Goal: Contribute content: Add original content to the website for others to see

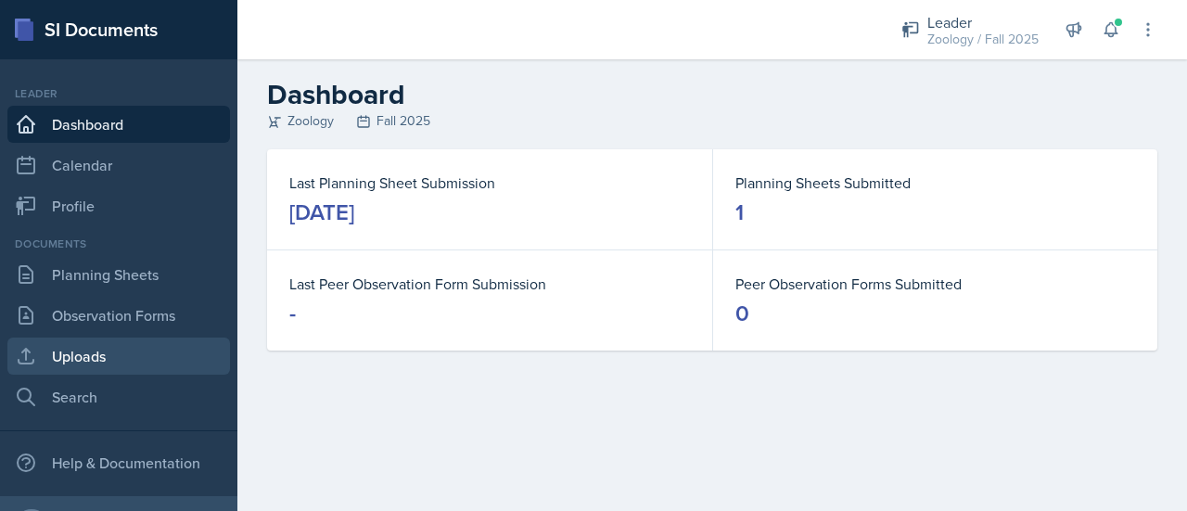
click at [71, 351] on link "Uploads" at bounding box center [118, 356] width 223 height 37
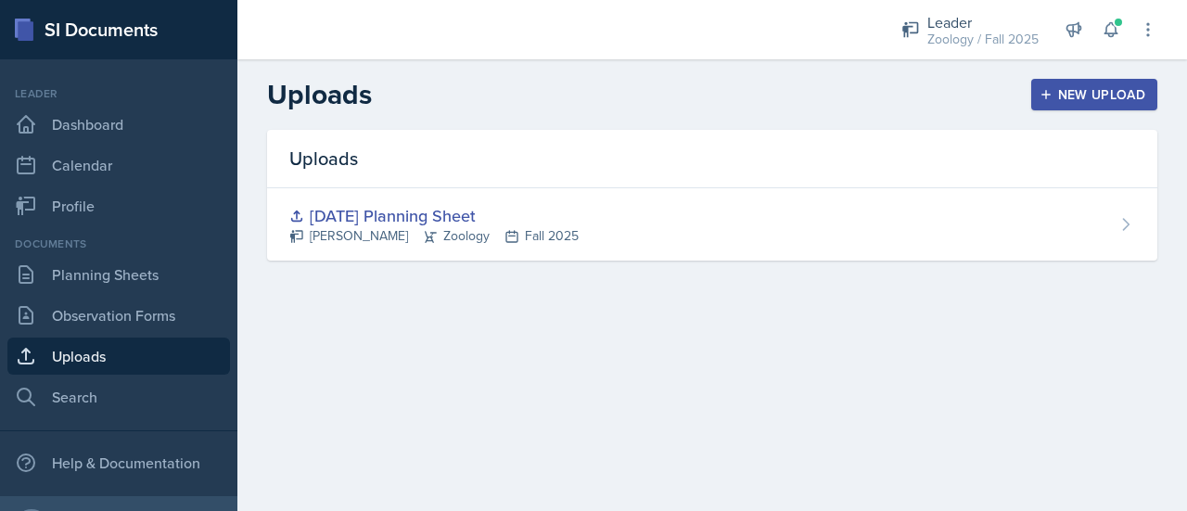
click at [1065, 93] on div "New Upload" at bounding box center [1095, 94] width 103 height 15
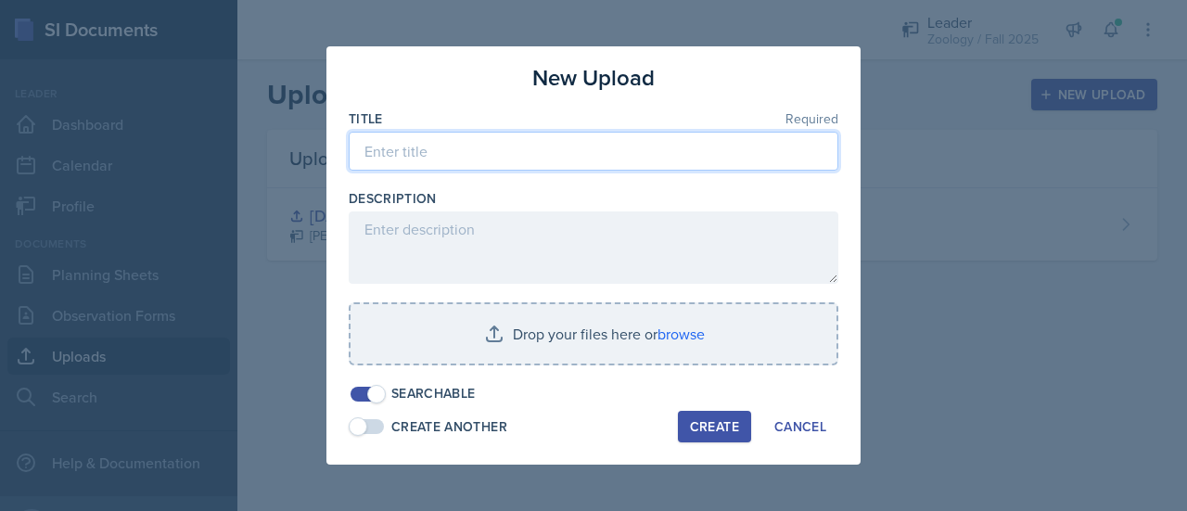
click at [559, 159] on input at bounding box center [594, 151] width 490 height 39
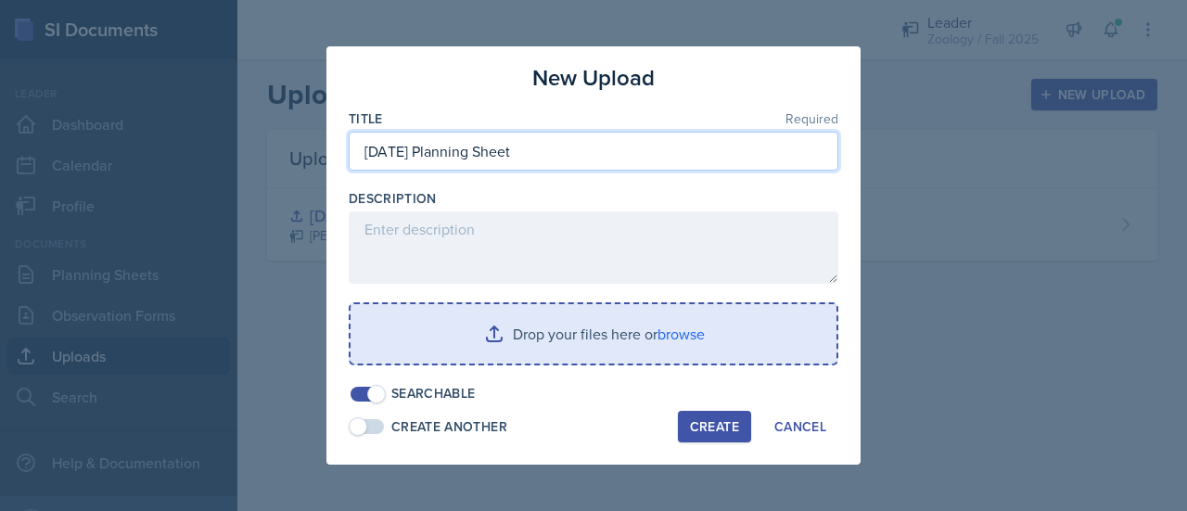
type input "[DATE] Planning Sheet"
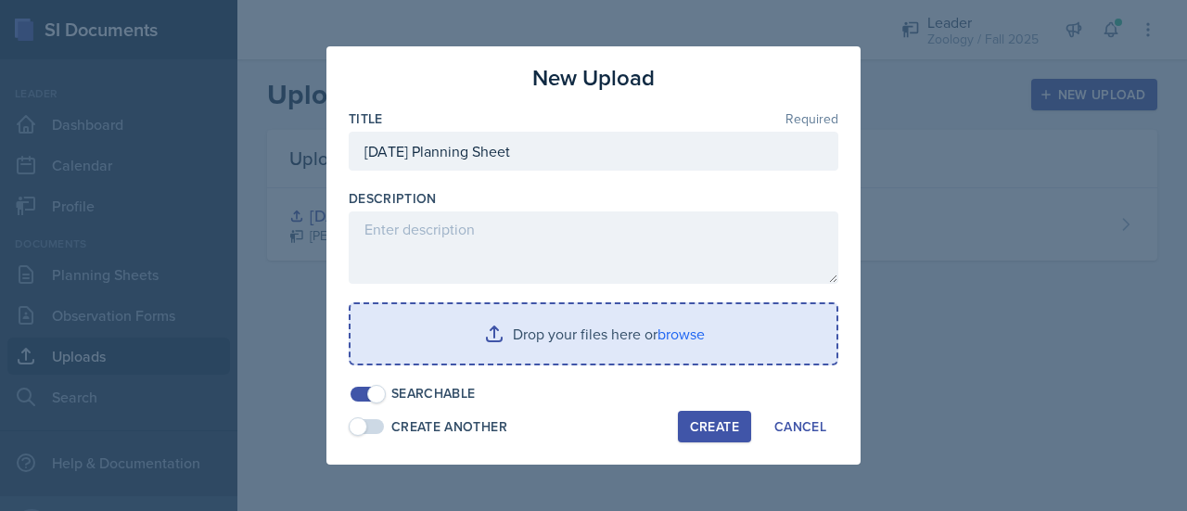
click at [570, 345] on input "file" at bounding box center [594, 333] width 486 height 59
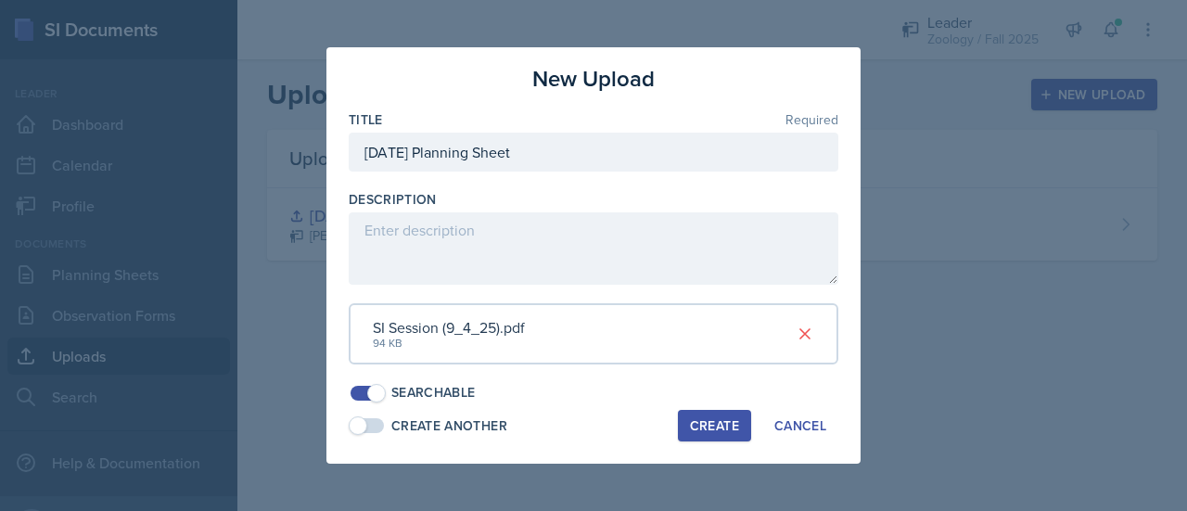
click at [736, 423] on div "Create" at bounding box center [714, 425] width 49 height 15
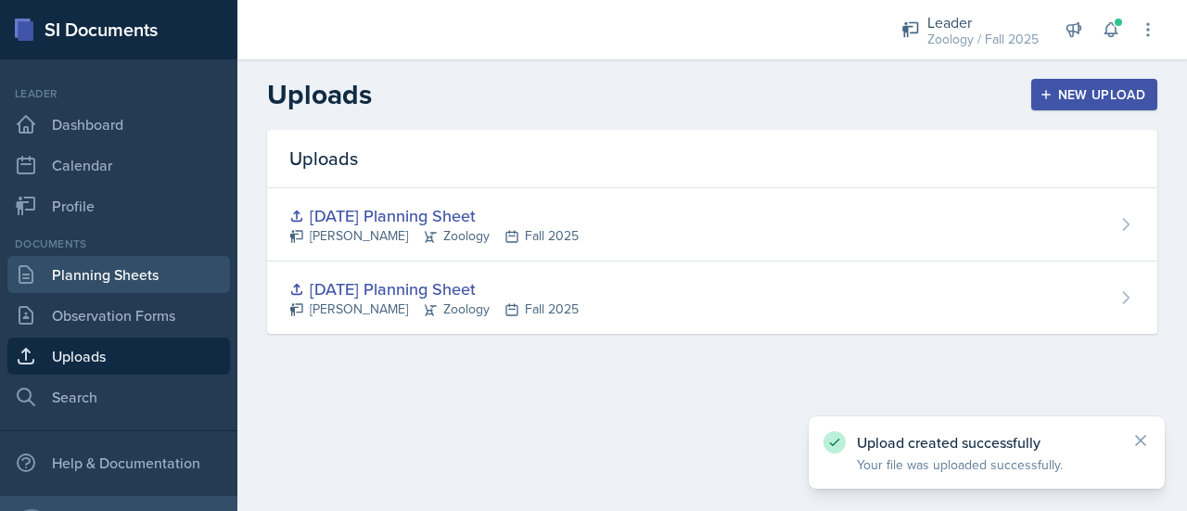
click at [135, 276] on link "Planning Sheets" at bounding box center [118, 274] width 223 height 37
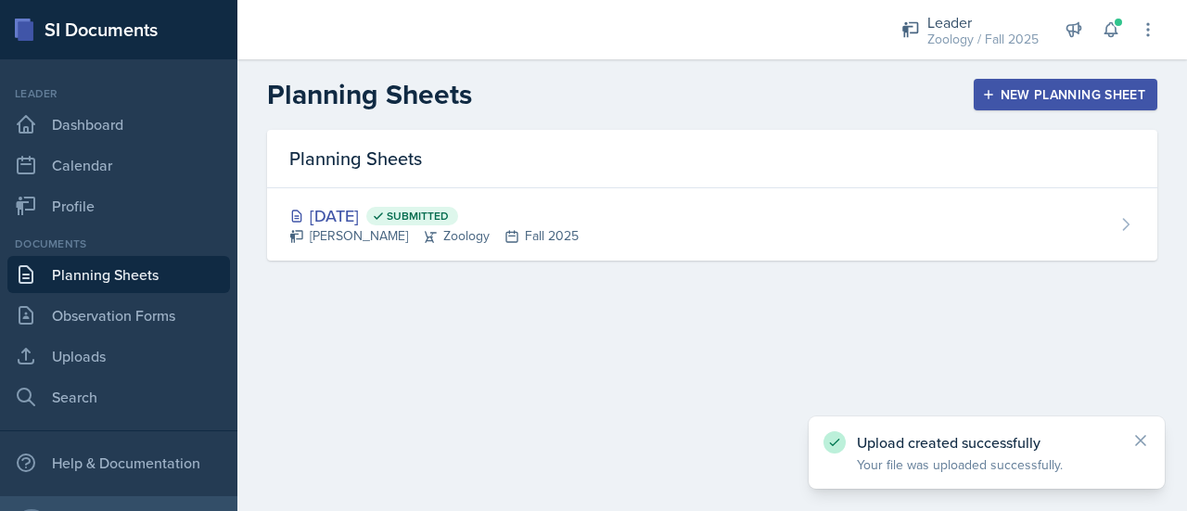
click at [1100, 95] on div "New Planning Sheet" at bounding box center [1066, 94] width 160 height 15
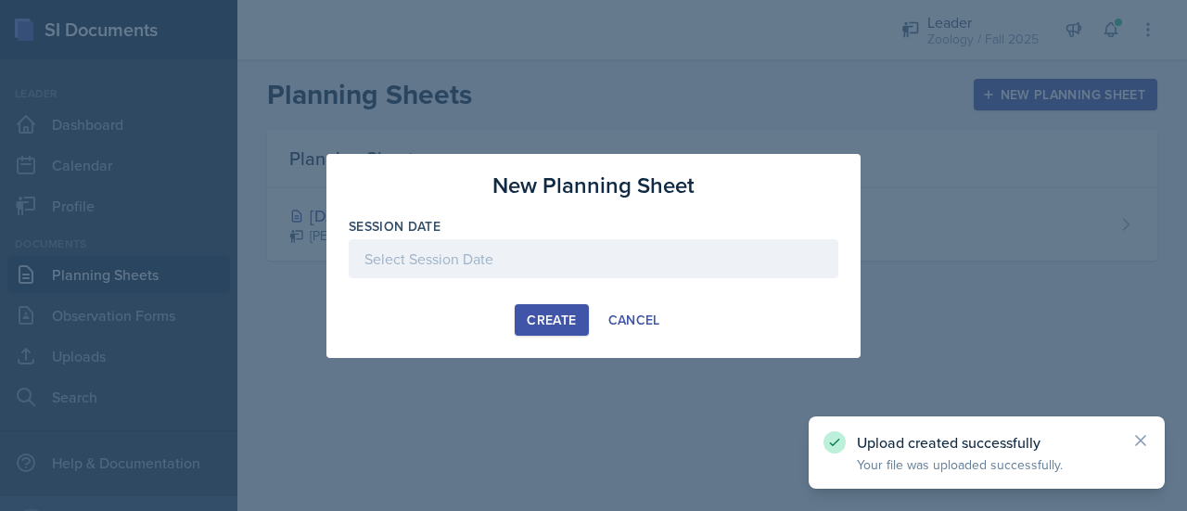
click at [544, 260] on div at bounding box center [594, 258] width 490 height 39
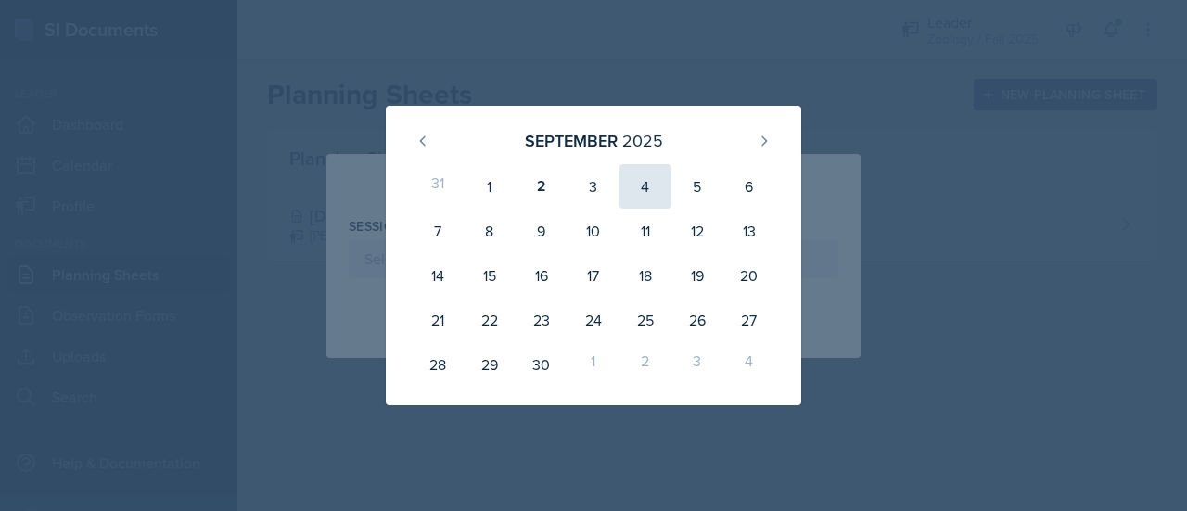
click at [646, 186] on div "4" at bounding box center [646, 186] width 52 height 45
type input "[DATE]"
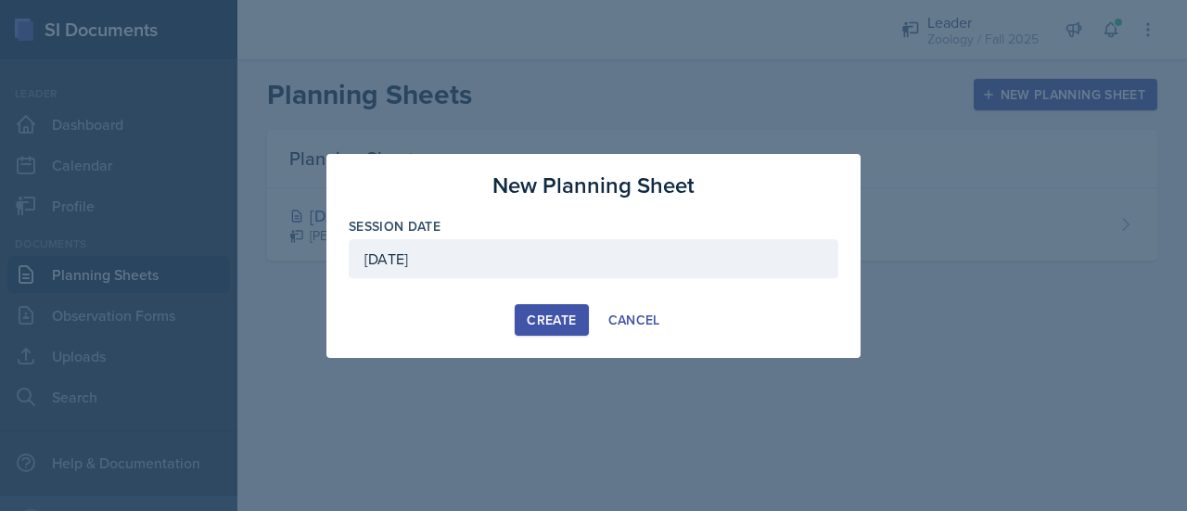
click at [551, 315] on div "Create" at bounding box center [551, 320] width 49 height 15
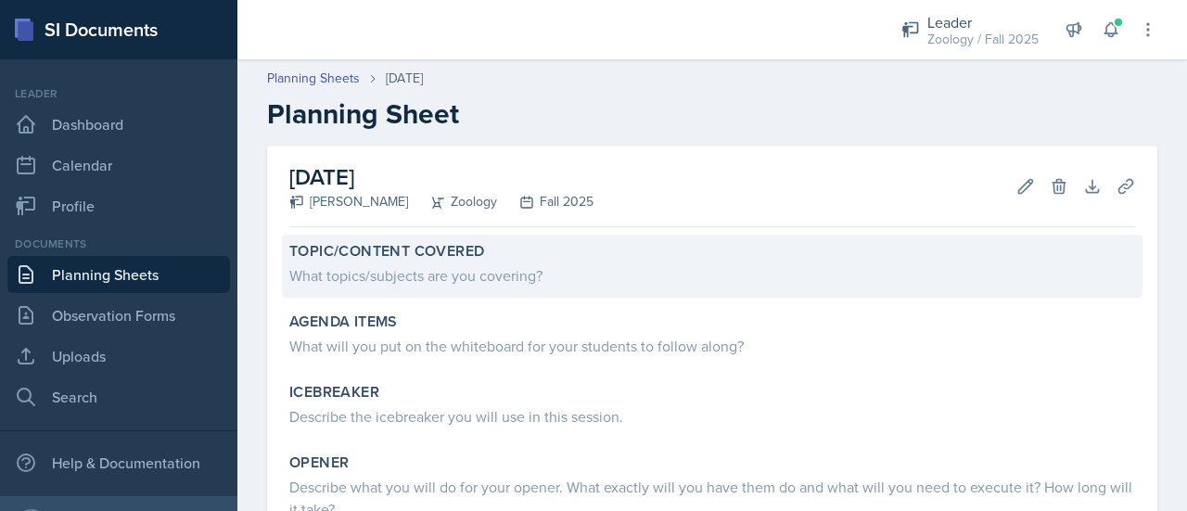
click at [543, 289] on div "Topic/Content Covered What topics/subjects are you covering?" at bounding box center [712, 266] width 861 height 63
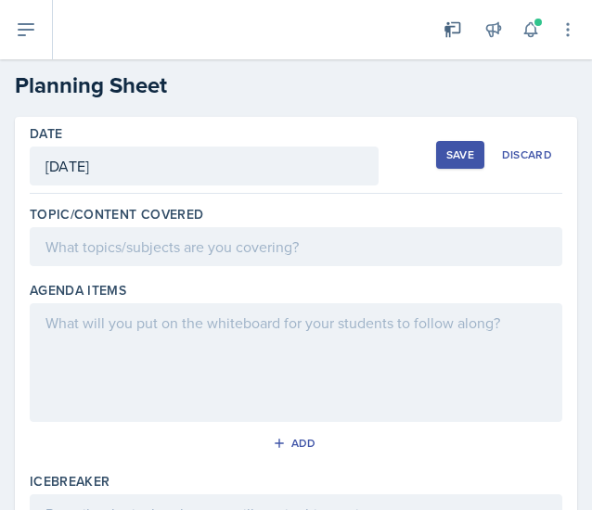
click at [136, 243] on div at bounding box center [296, 246] width 533 height 39
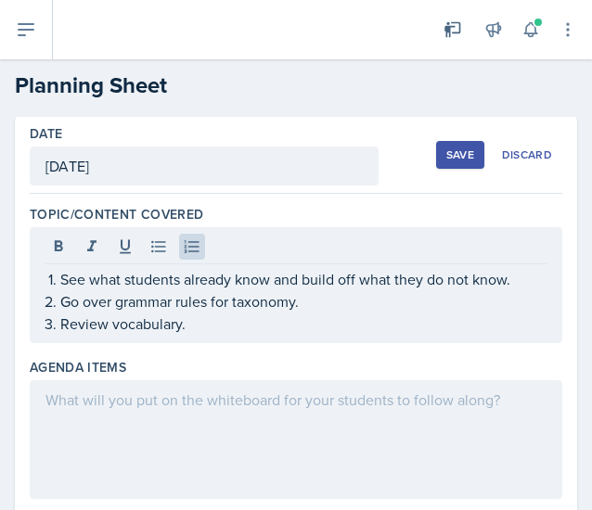
click at [228, 437] on div at bounding box center [296, 439] width 533 height 119
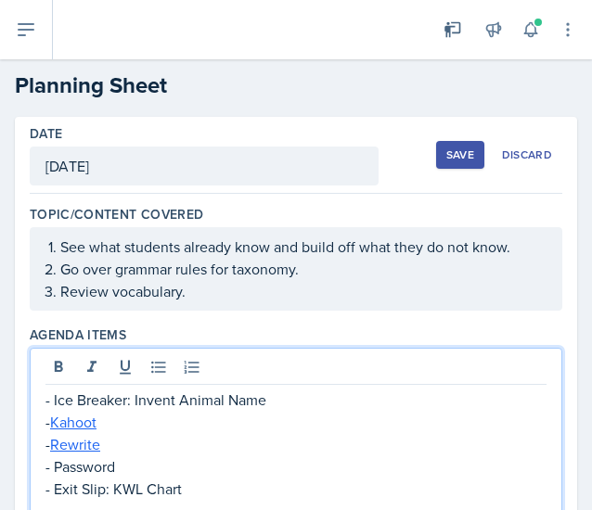
scroll to position [83, 0]
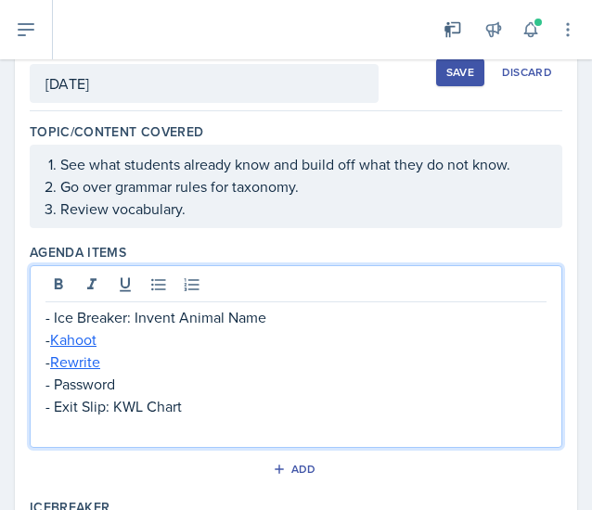
click at [198, 445] on div "Agenda items - Ice Breaker: Invent Animal Name - Kahoot - Rewrite - Password - …" at bounding box center [296, 366] width 533 height 255
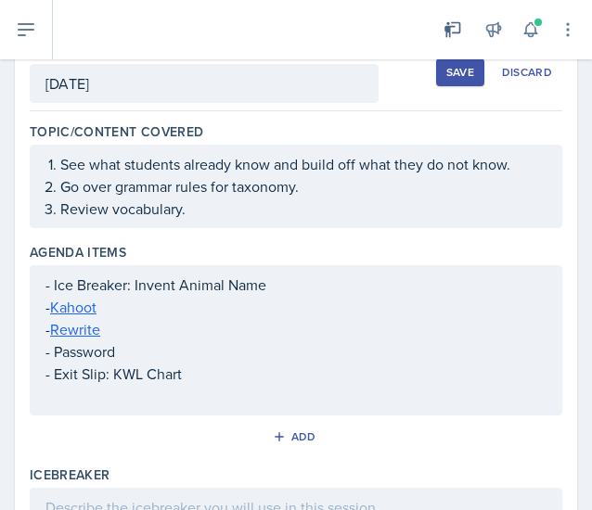
click at [148, 404] on div "- Ice Breaker: Invent Animal Name - Kahoot - Rewrite - Password - Exit Slip: KW…" at bounding box center [295, 341] width 501 height 134
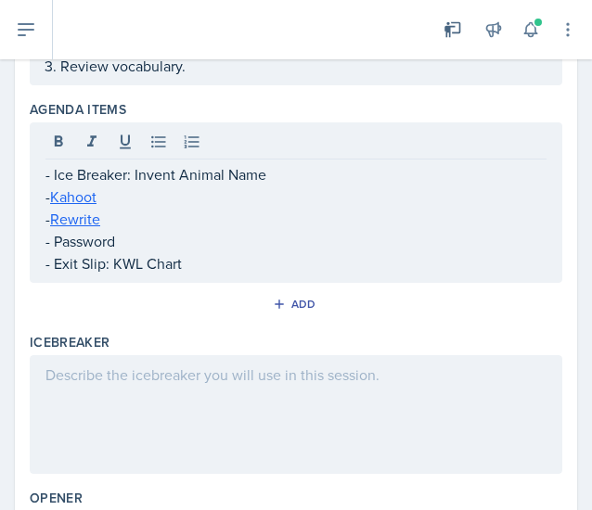
click at [296, 385] on div at bounding box center [296, 414] width 533 height 119
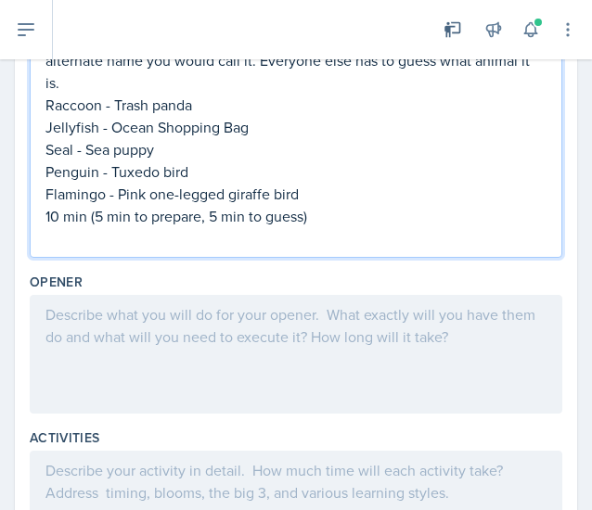
scroll to position [564, 0]
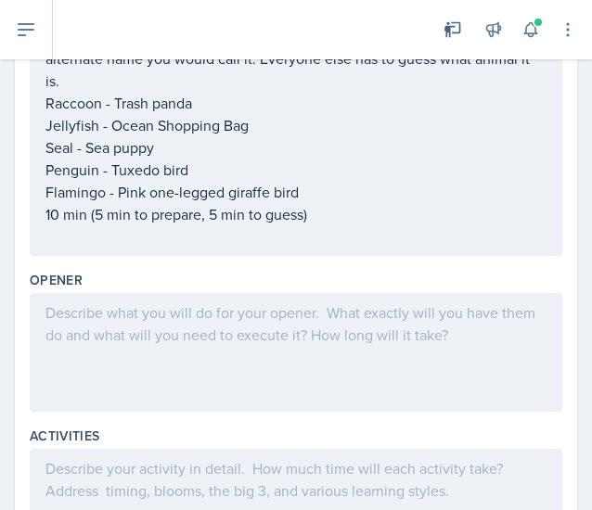
click at [133, 356] on div at bounding box center [296, 352] width 533 height 119
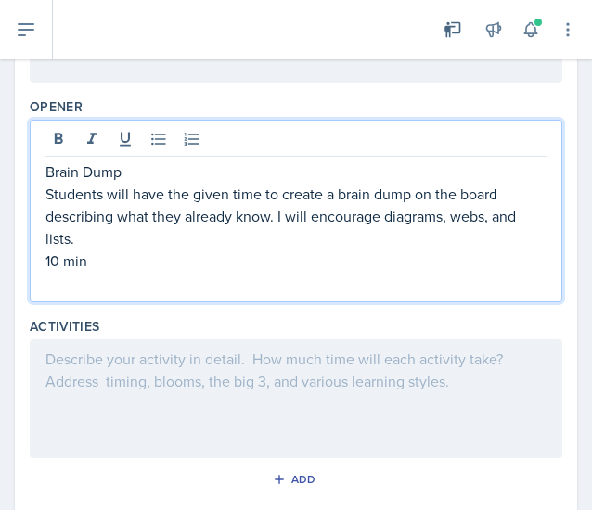
scroll to position [707, 0]
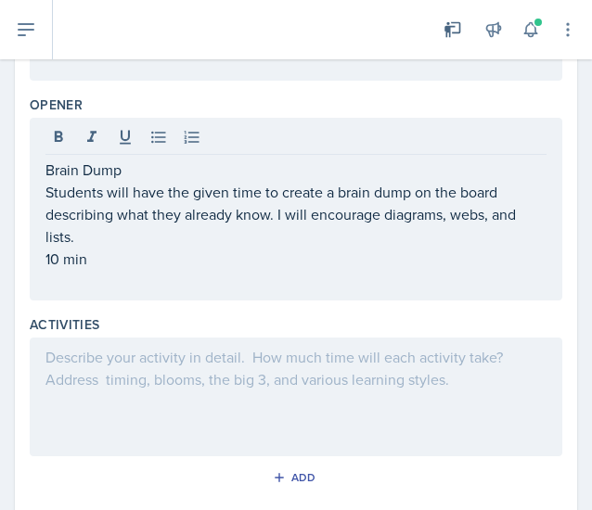
click at [109, 378] on div at bounding box center [296, 397] width 533 height 119
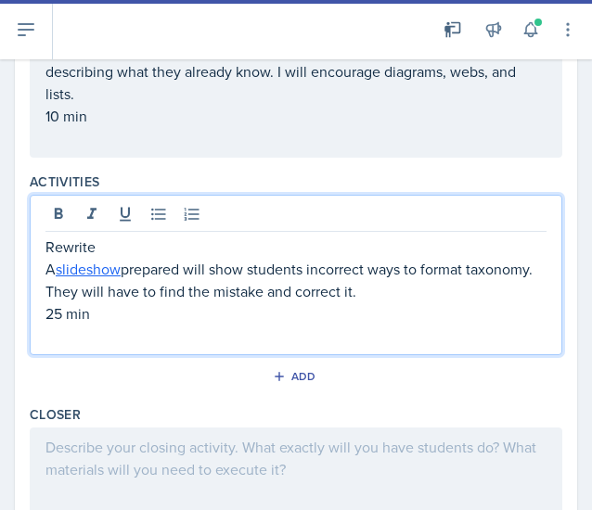
scroll to position [818, 0]
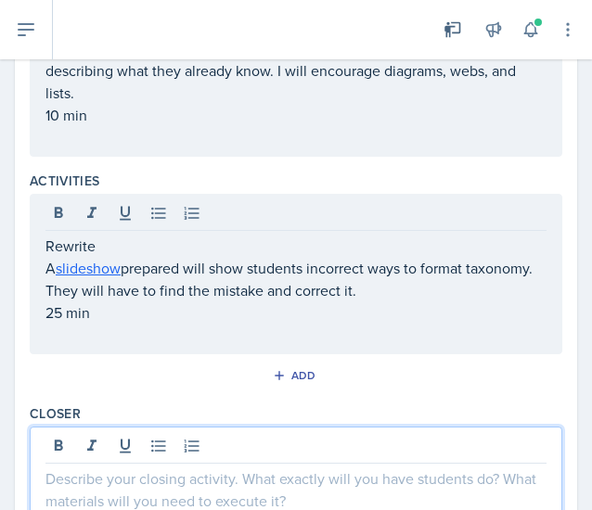
click at [176, 441] on div at bounding box center [296, 486] width 533 height 119
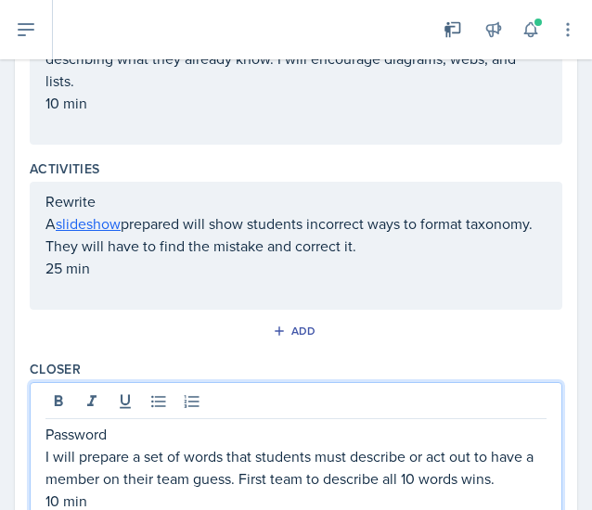
scroll to position [931, 0]
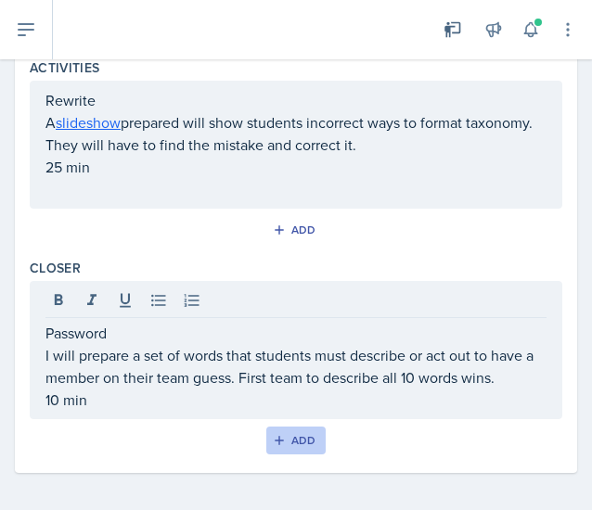
click at [289, 439] on div "Add" at bounding box center [296, 440] width 40 height 15
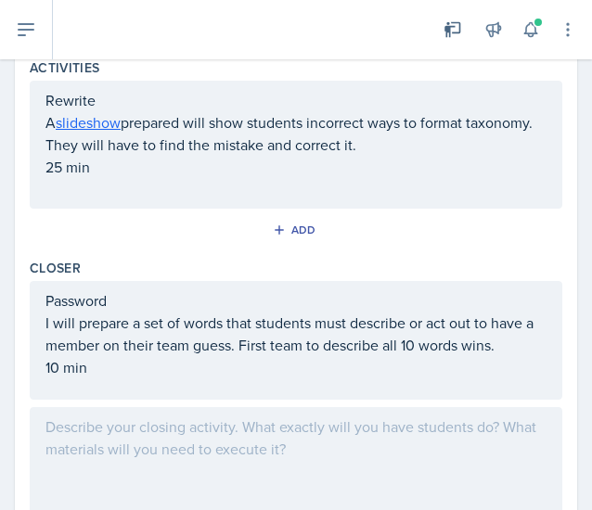
click at [212, 439] on div at bounding box center [296, 466] width 533 height 119
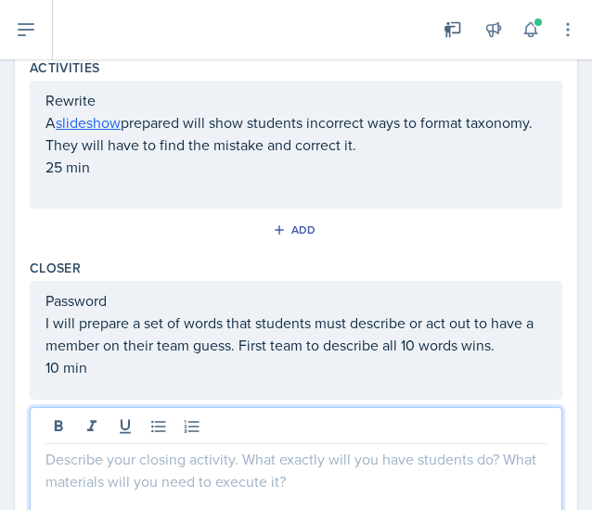
scroll to position [964, 0]
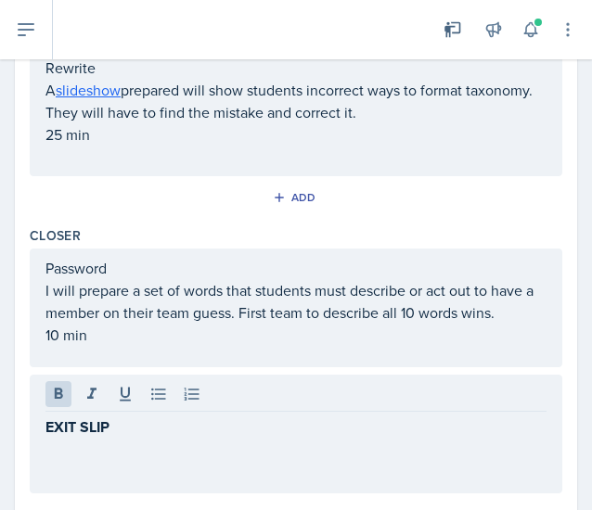
click at [199, 435] on div "EXIT SLIP" at bounding box center [296, 434] width 533 height 119
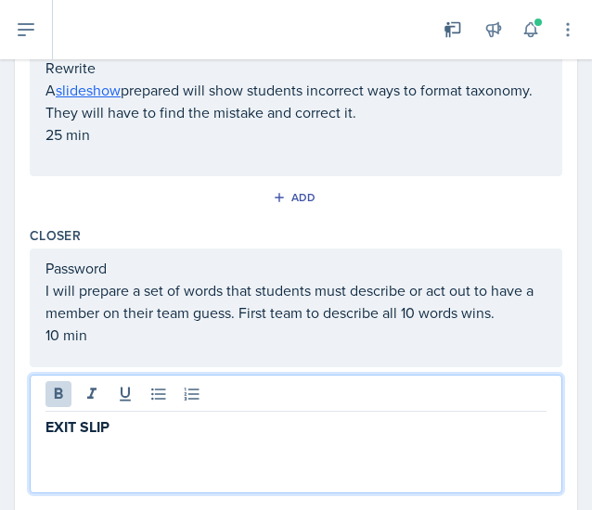
click at [186, 417] on p "EXIT SLIP" at bounding box center [295, 427] width 501 height 23
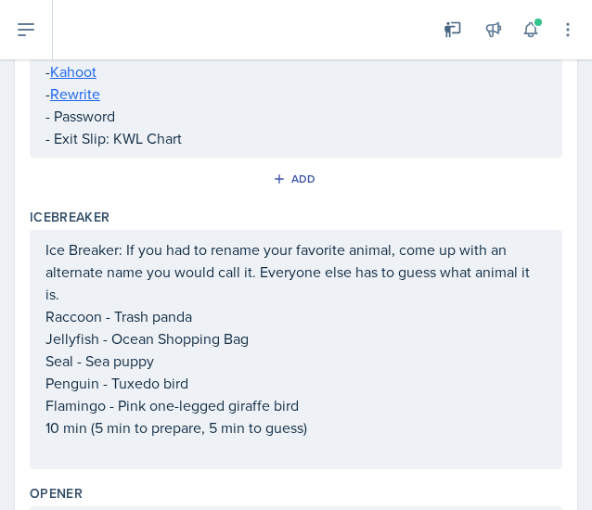
scroll to position [0, 0]
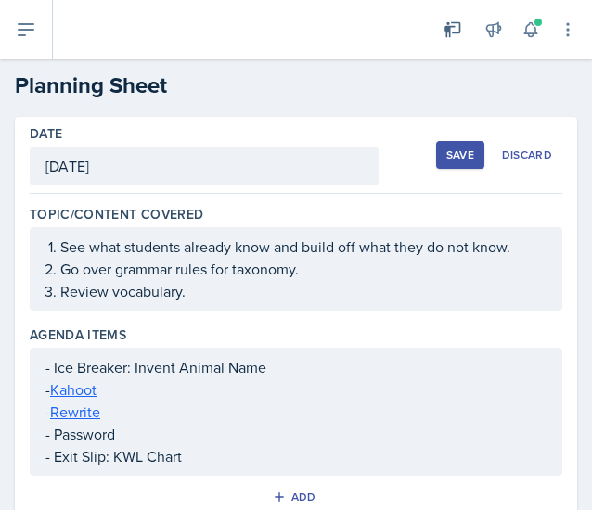
click at [456, 151] on div "Save" at bounding box center [460, 155] width 28 height 15
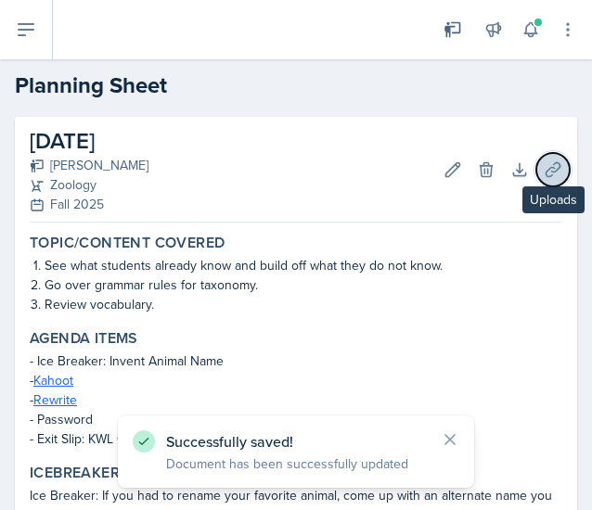
click at [546, 163] on icon at bounding box center [553, 169] width 14 height 14
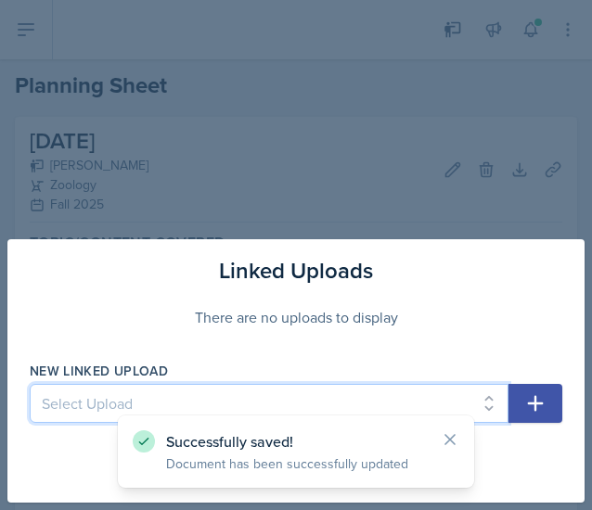
click at [82, 403] on select "Select Upload [DATE] Planning Sheet [DATE] Planning Sheet" at bounding box center [269, 403] width 479 height 39
select select "c4966d8f-c9a4-4c32-85fc-803fab36aa0c"
click at [30, 385] on select "Select Upload [DATE] Planning Sheet [DATE] Planning Sheet" at bounding box center [269, 403] width 479 height 39
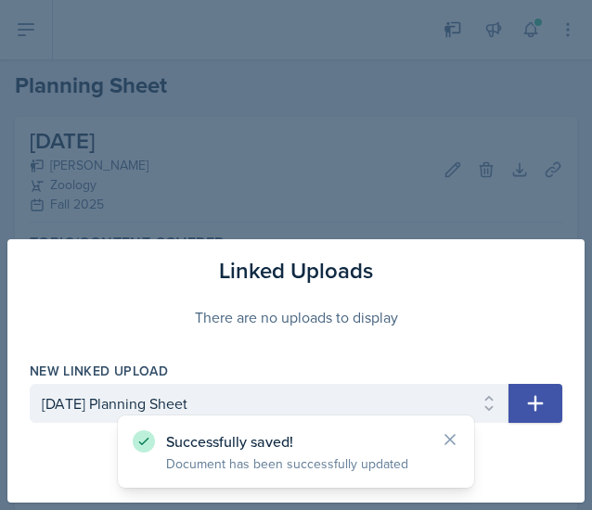
click at [546, 407] on icon "button" at bounding box center [535, 403] width 22 height 22
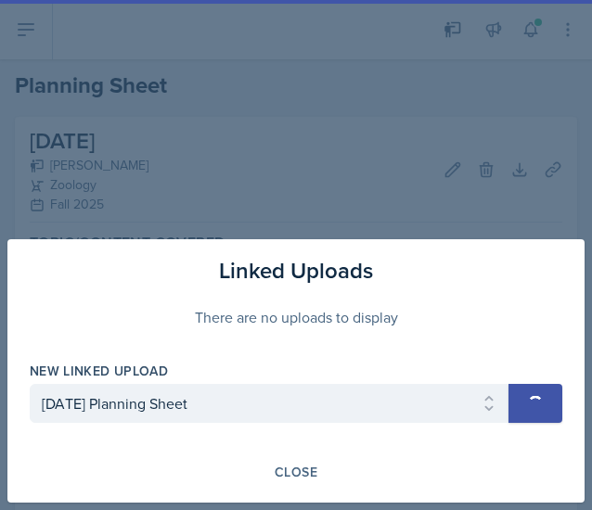
select select
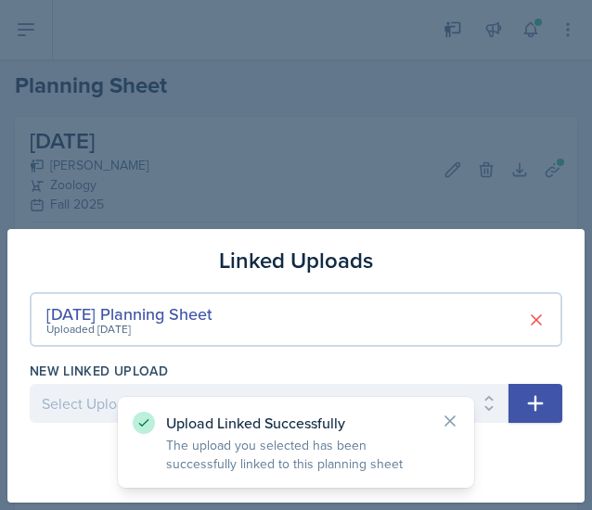
click at [459, 427] on div "Upload Linked Successfully The upload you selected has been successfully linked…" at bounding box center [296, 442] width 356 height 91
click at [455, 419] on icon at bounding box center [450, 421] width 19 height 19
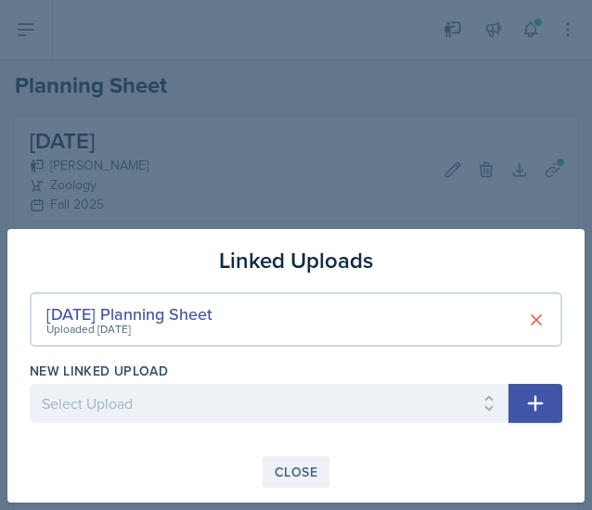
click at [306, 470] on div "Close" at bounding box center [296, 472] width 43 height 15
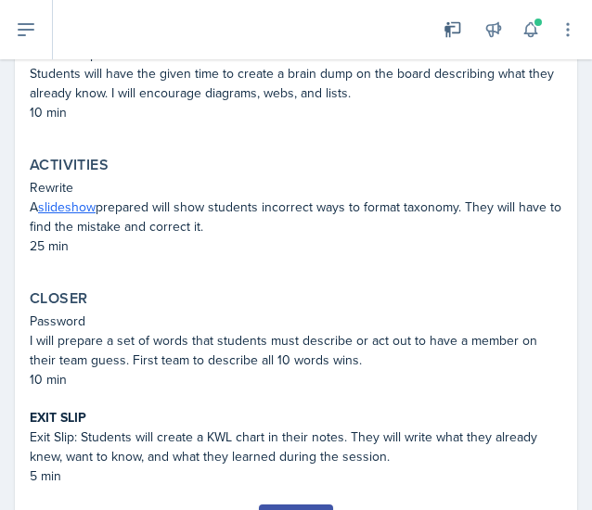
scroll to position [745, 0]
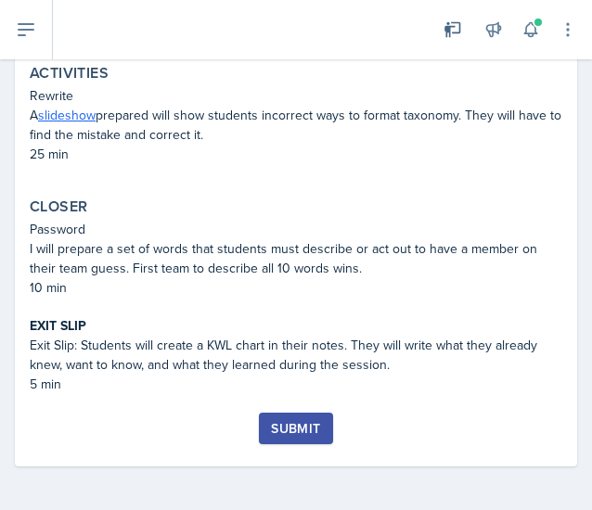
click at [311, 421] on div "Submit" at bounding box center [295, 428] width 49 height 15
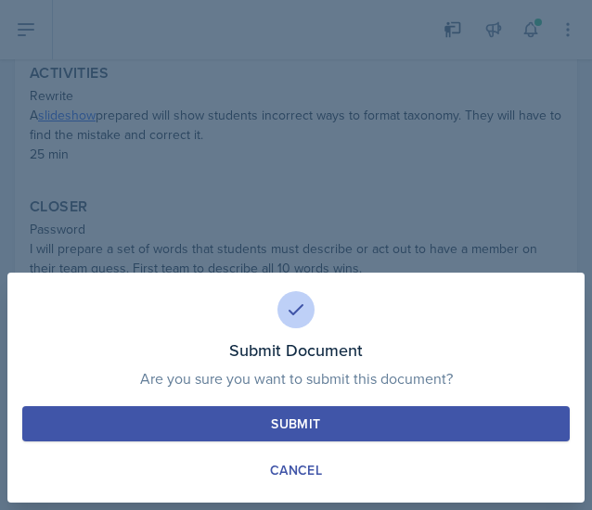
click at [266, 405] on div "Submit Document Are you sure you want to submit this document? This document wi…" at bounding box center [295, 388] width 577 height 230
click at [260, 426] on button "Submit" at bounding box center [295, 423] width 547 height 35
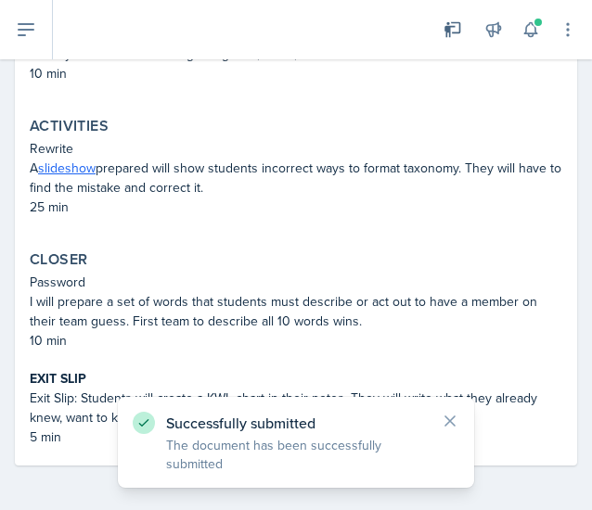
scroll to position [692, 0]
